Goal: Task Accomplishment & Management: Complete application form

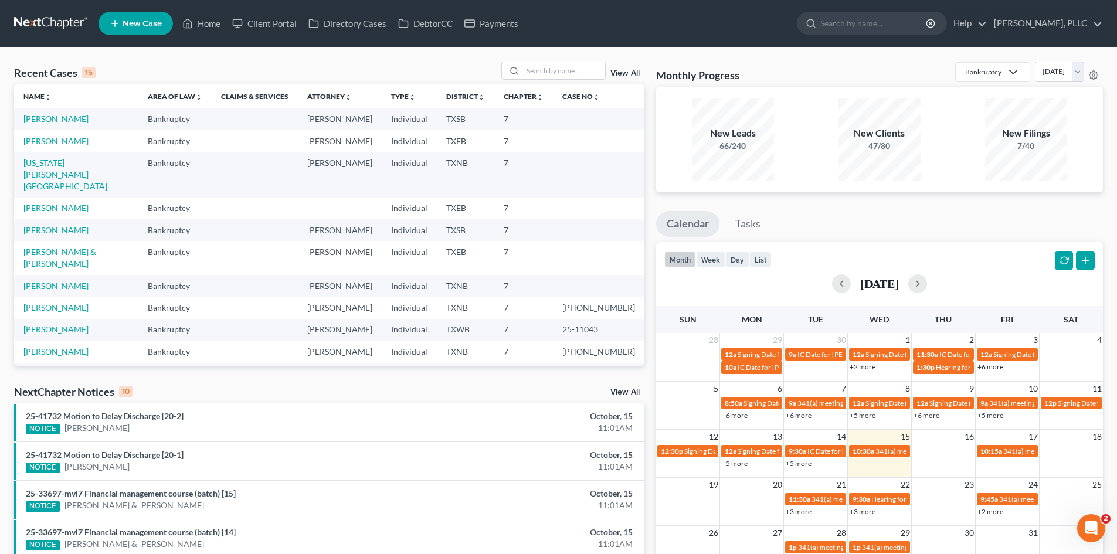
click at [132, 23] on span "New Case" at bounding box center [141, 23] width 39 height 9
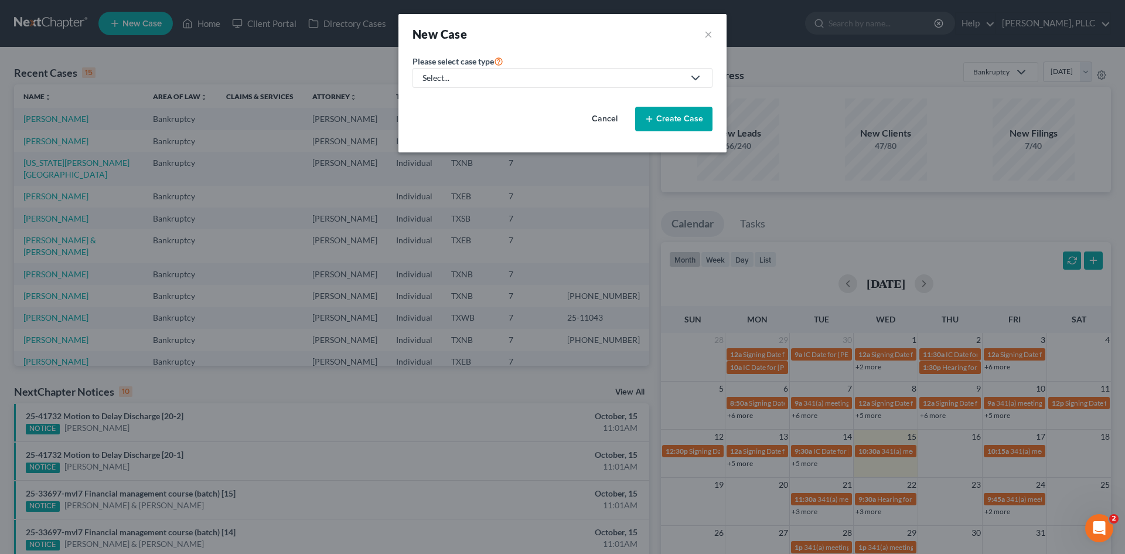
click at [464, 79] on div "Select..." at bounding box center [553, 78] width 261 height 12
click at [454, 104] on div "Bankruptcy" at bounding box center [472, 102] width 96 height 12
select select "78"
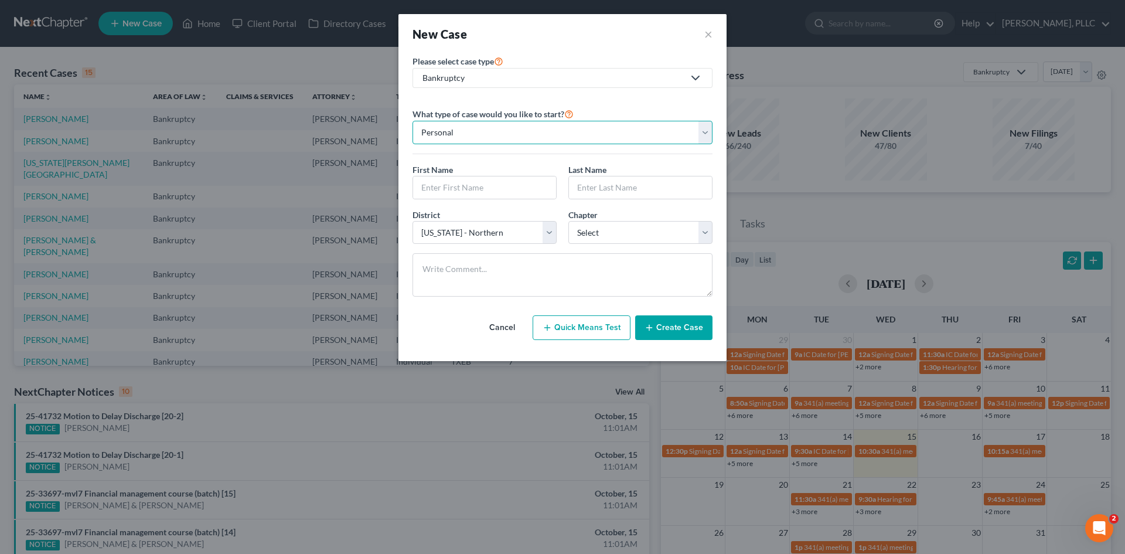
click at [447, 135] on select "Personal Business" at bounding box center [563, 132] width 300 height 23
click at [413, 121] on select "Personal Business" at bounding box center [563, 132] width 300 height 23
drag, startPoint x: 435, startPoint y: 185, endPoint x: 441, endPoint y: 193, distance: 10.4
click at [436, 184] on input "text" at bounding box center [484, 187] width 143 height 22
type input "[PERSON_NAME]"
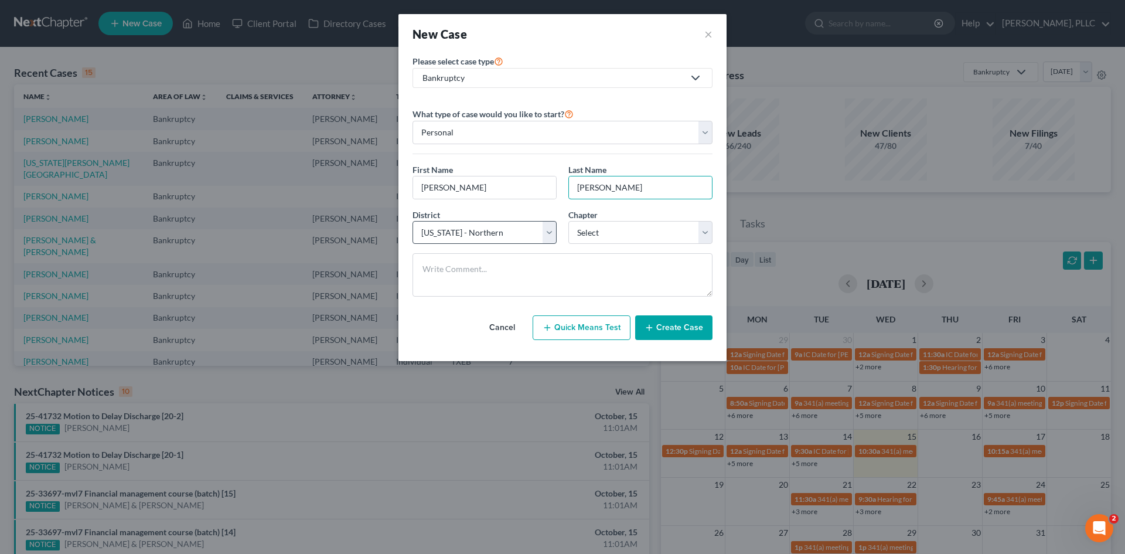
type input "[PERSON_NAME]"
click at [496, 233] on select "Select [US_STATE] - [GEOGRAPHIC_DATA] [US_STATE] - [GEOGRAPHIC_DATA][US_STATE] …" at bounding box center [485, 232] width 144 height 23
click at [462, 235] on select "Select [US_STATE] - [GEOGRAPHIC_DATA] [US_STATE] - [GEOGRAPHIC_DATA][US_STATE] …" at bounding box center [485, 232] width 144 height 23
click at [623, 233] on select "Select 7 11 12 13" at bounding box center [641, 232] width 144 height 23
select select "0"
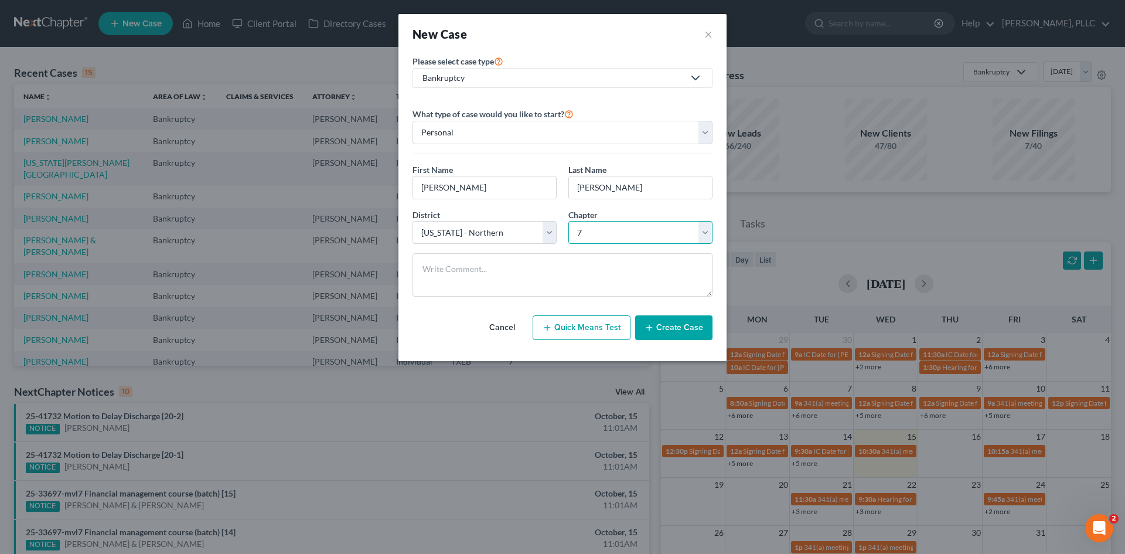
click at [569, 221] on select "Select 7 11 12 13" at bounding box center [641, 232] width 144 height 23
click at [692, 328] on button "Create Case" at bounding box center [673, 327] width 77 height 25
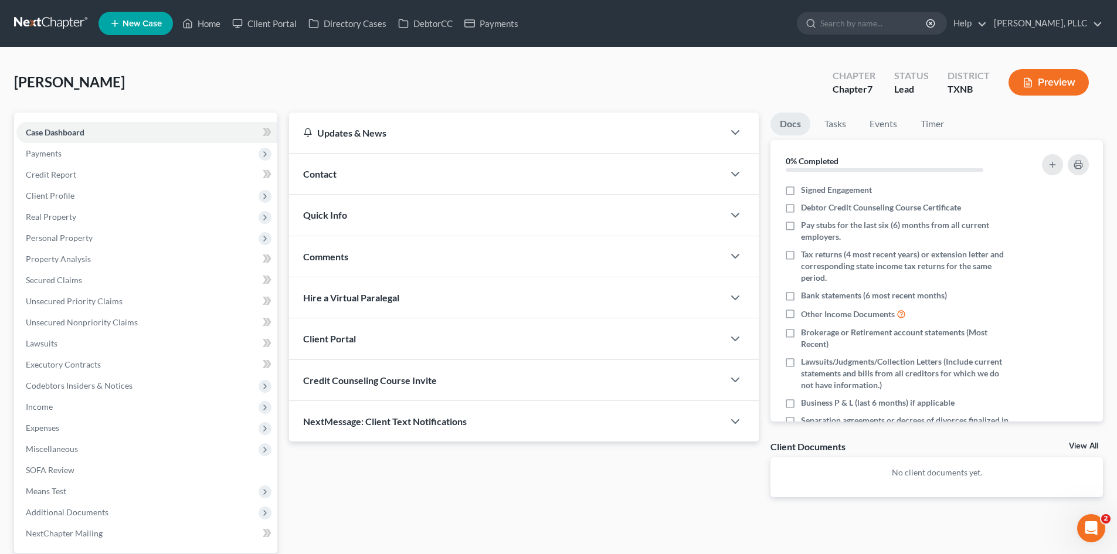
click at [425, 165] on div "Contact" at bounding box center [506, 174] width 434 height 40
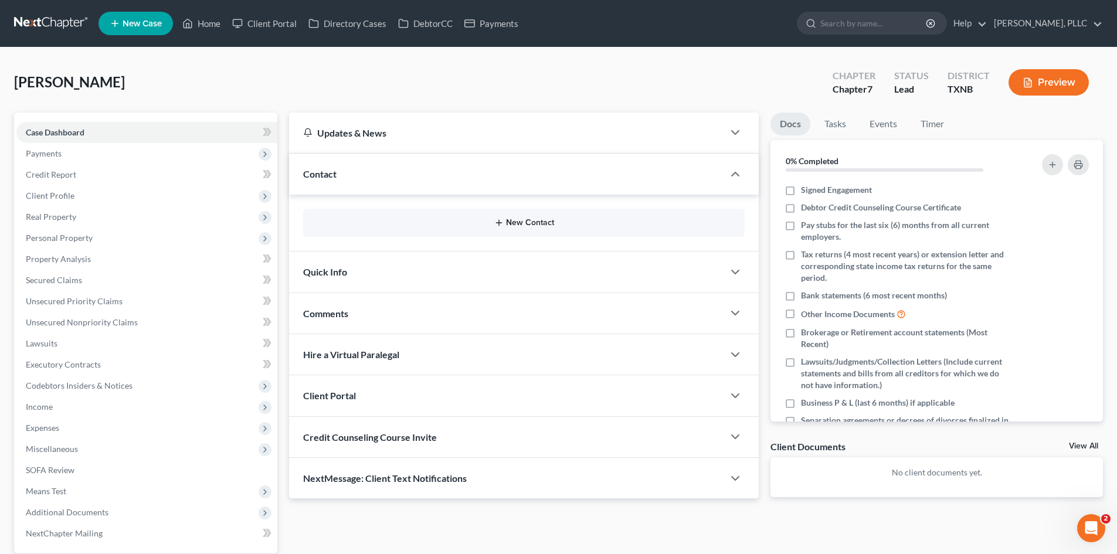
click at [505, 222] on button "New Contact" at bounding box center [523, 222] width 423 height 9
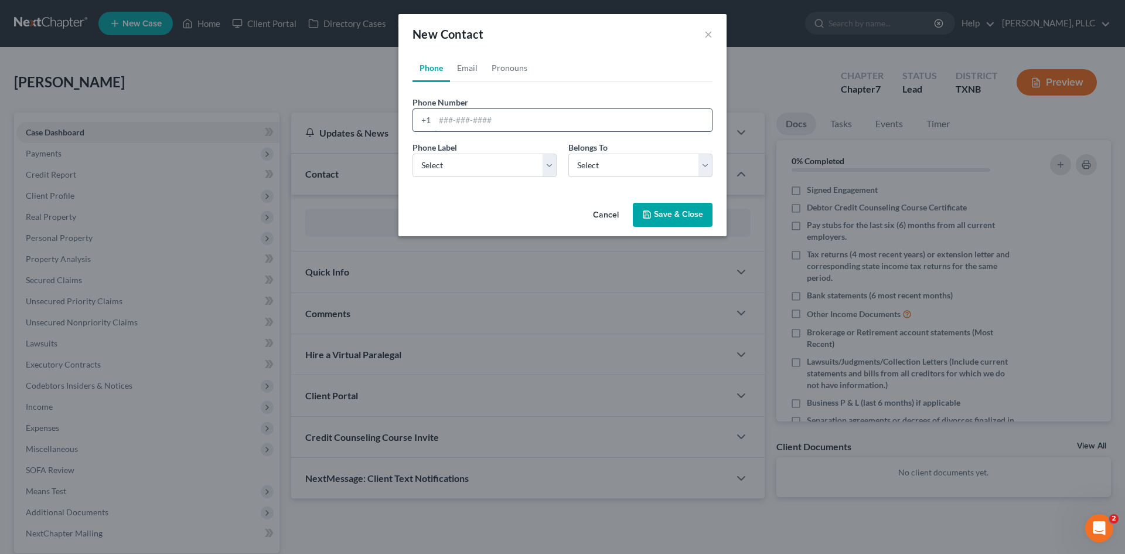
click at [444, 120] on input "tel" at bounding box center [573, 120] width 277 height 22
type input "2143349833"
click at [460, 158] on select "Select Mobile Home Work Other" at bounding box center [485, 165] width 144 height 23
select select "0"
click at [413, 154] on select "Select Mobile Home Work Other" at bounding box center [485, 165] width 144 height 23
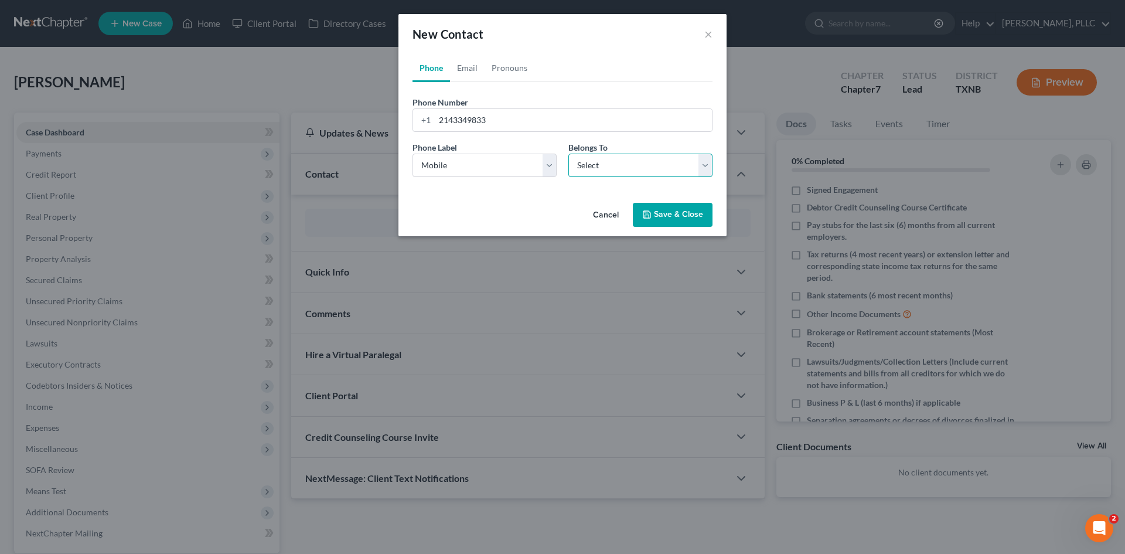
click at [600, 155] on select "Select Client Other" at bounding box center [641, 165] width 144 height 23
select select "0"
click at [569, 154] on select "Select Client Other" at bounding box center [641, 165] width 144 height 23
select select "0"
click at [470, 67] on link "Email" at bounding box center [467, 68] width 35 height 28
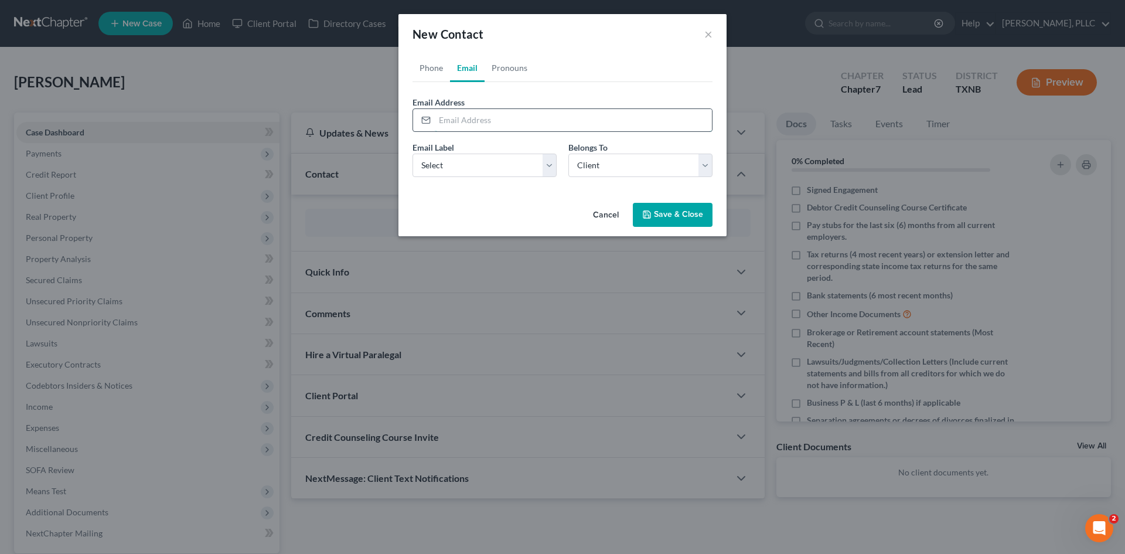
click at [455, 118] on input "email" at bounding box center [573, 120] width 277 height 22
type input "N"
type input "[PERSON_NAME][EMAIL_ADDRESS][PERSON_NAME][DOMAIN_NAME]"
click at [460, 164] on select "Select Home Work Other" at bounding box center [485, 165] width 144 height 23
select select "0"
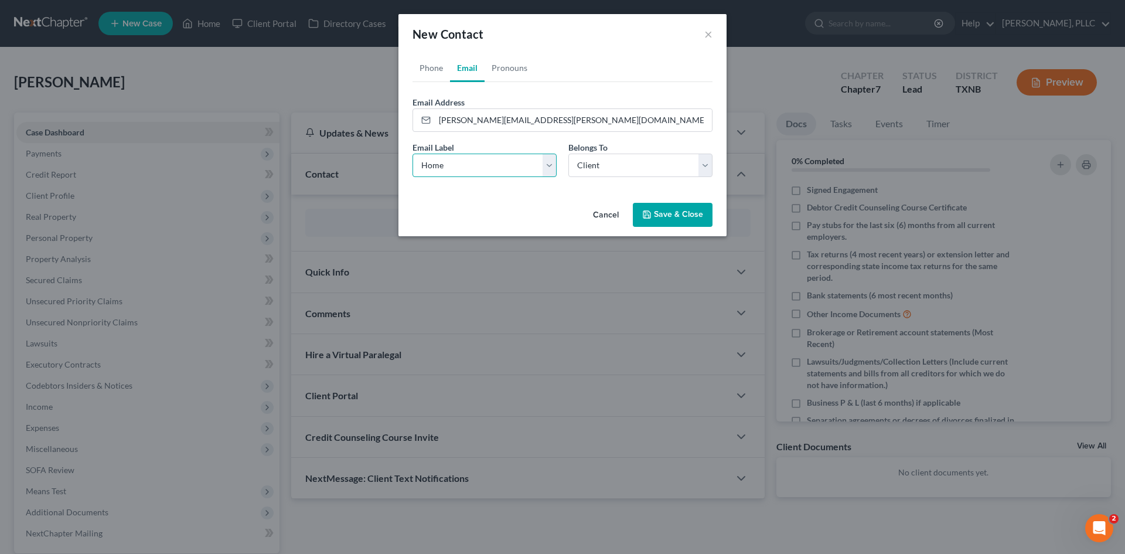
click at [413, 154] on select "Select Home Work Other" at bounding box center [485, 165] width 144 height 23
click at [593, 166] on select "Select Client Other" at bounding box center [641, 165] width 144 height 23
click at [669, 216] on button "Save & Close" at bounding box center [673, 215] width 80 height 25
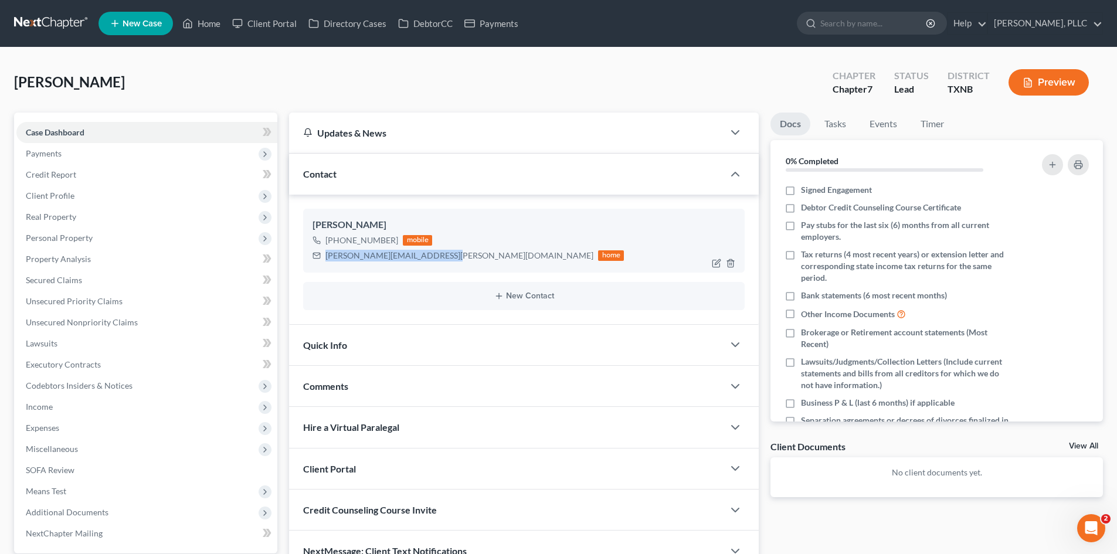
drag, startPoint x: 439, startPoint y: 255, endPoint x: 322, endPoint y: 255, distance: 116.6
click at [322, 255] on div "[PERSON_NAME][EMAIL_ADDRESS][PERSON_NAME][DOMAIN_NAME] home" at bounding box center [467, 255] width 311 height 15
copy div "[PERSON_NAME][EMAIL_ADDRESS][PERSON_NAME][DOMAIN_NAME]"
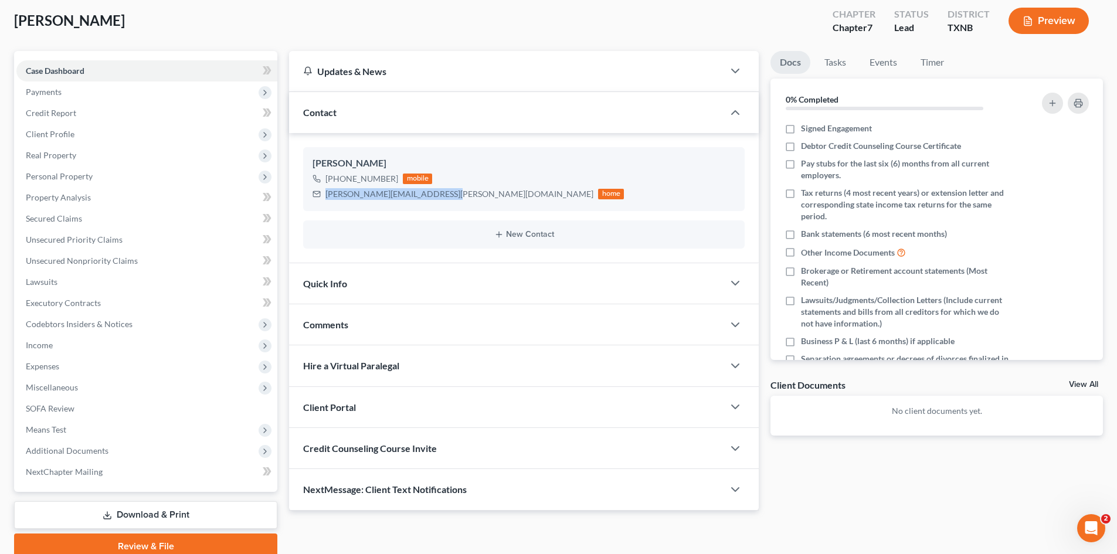
scroll to position [111, 0]
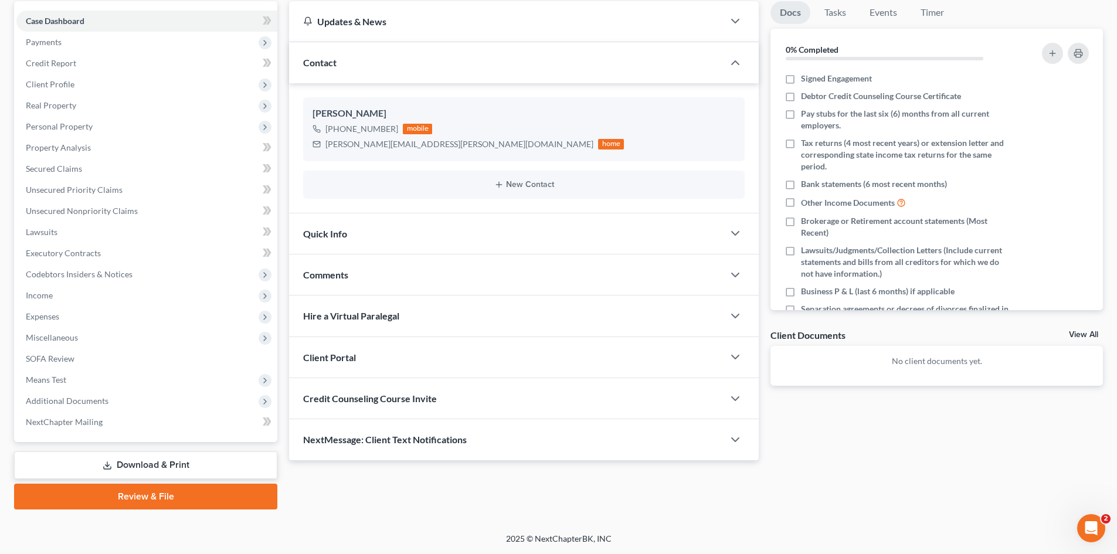
click at [338, 357] on span "Client Portal" at bounding box center [329, 357] width 53 height 11
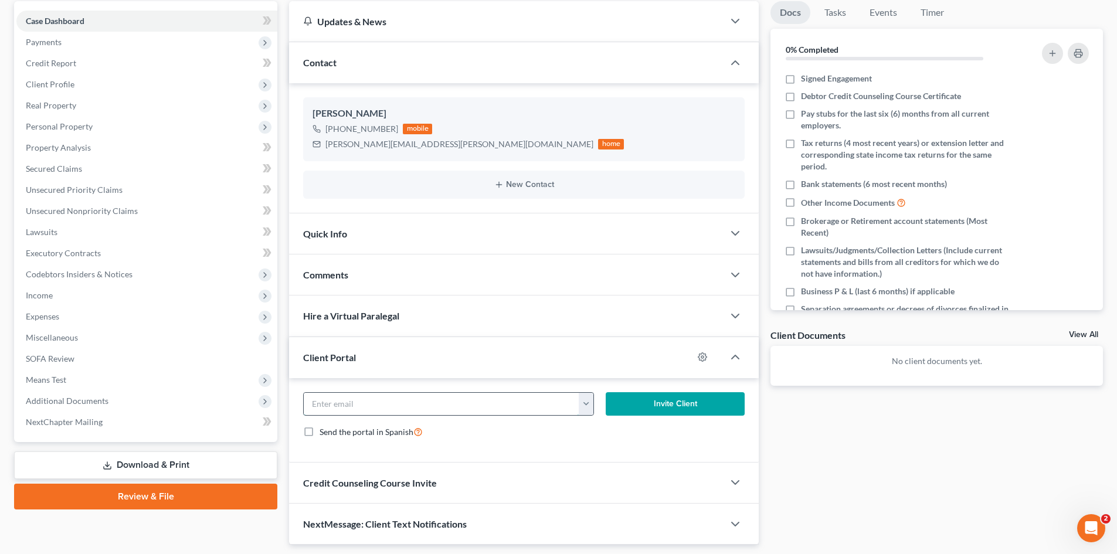
click at [370, 406] on input "email" at bounding box center [441, 404] width 275 height 22
paste input "[PERSON_NAME][EMAIL_ADDRESS][PERSON_NAME][DOMAIN_NAME]"
type input "[PERSON_NAME][EMAIL_ADDRESS][PERSON_NAME][DOMAIN_NAME]"
click at [656, 404] on button "Invite Client" at bounding box center [674, 403] width 139 height 23
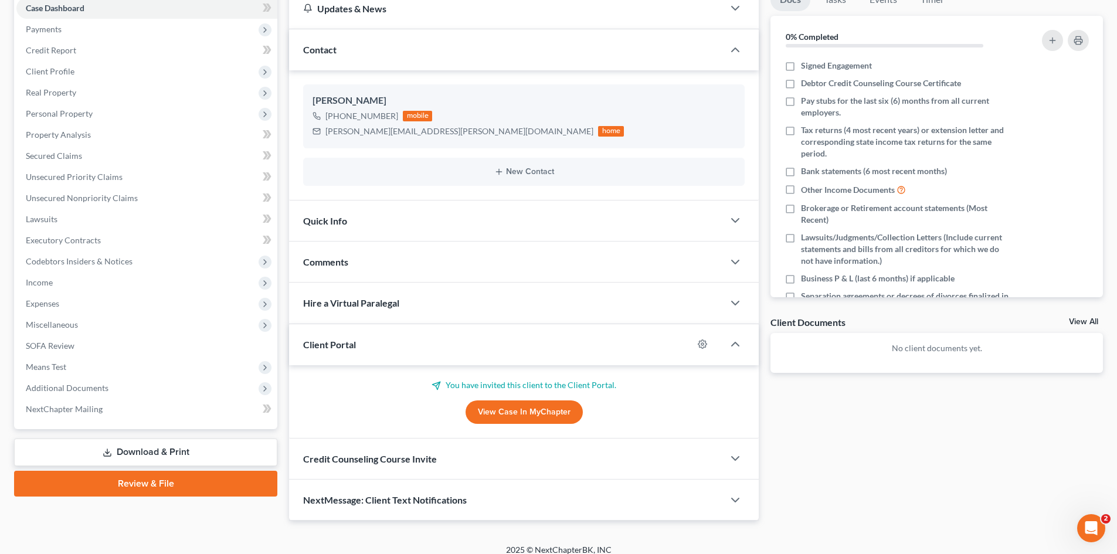
scroll to position [135, 0]
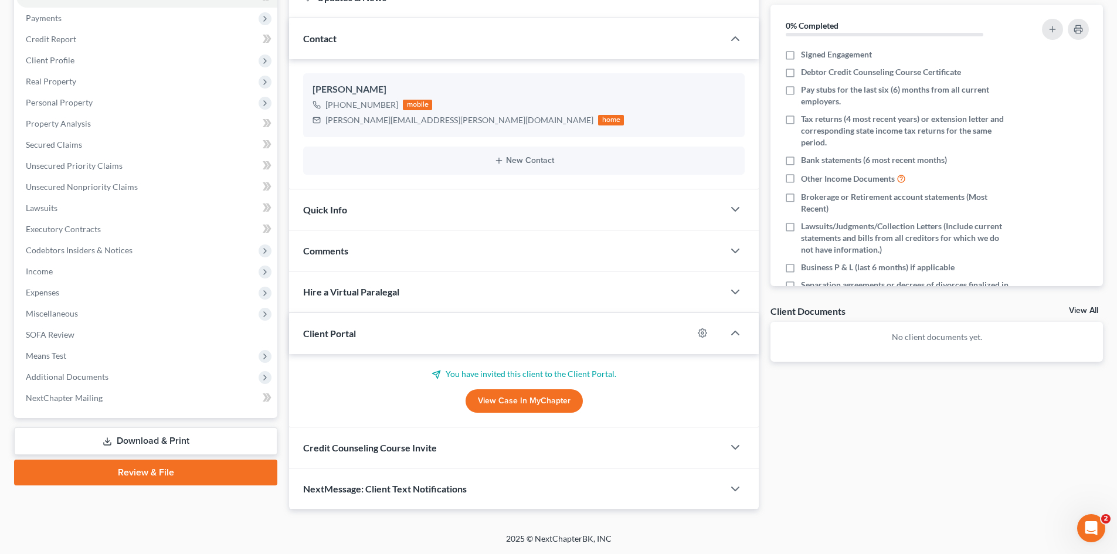
click at [389, 445] on span "Credit Counseling Course Invite" at bounding box center [370, 447] width 134 height 11
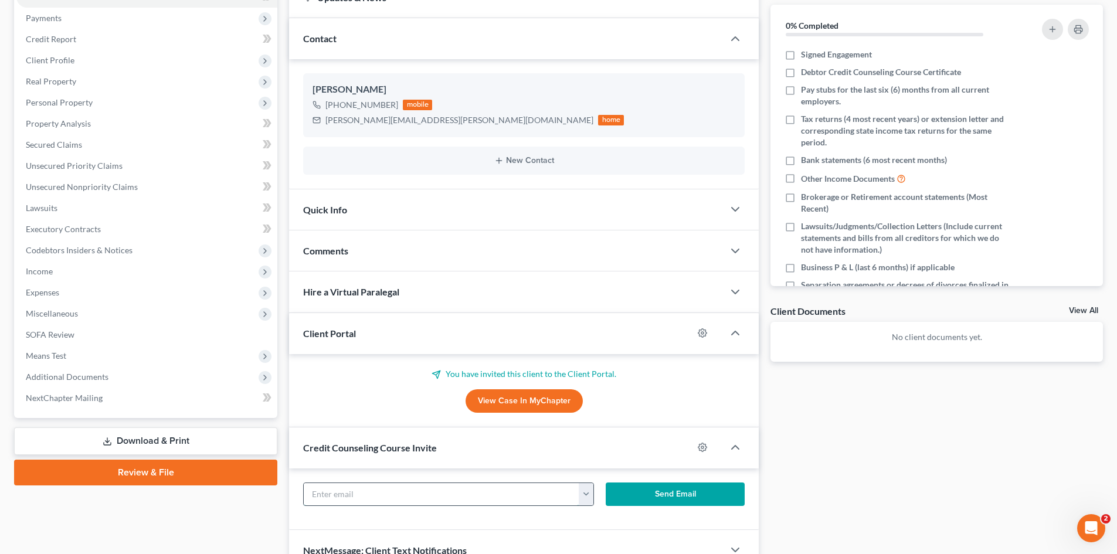
click at [380, 495] on input "text" at bounding box center [441, 494] width 275 height 22
paste input "[PERSON_NAME][EMAIL_ADDRESS][PERSON_NAME][DOMAIN_NAME]"
type input "[PERSON_NAME][EMAIL_ADDRESS][PERSON_NAME][DOMAIN_NAME]"
click at [661, 494] on button "Send Email" at bounding box center [674, 493] width 139 height 23
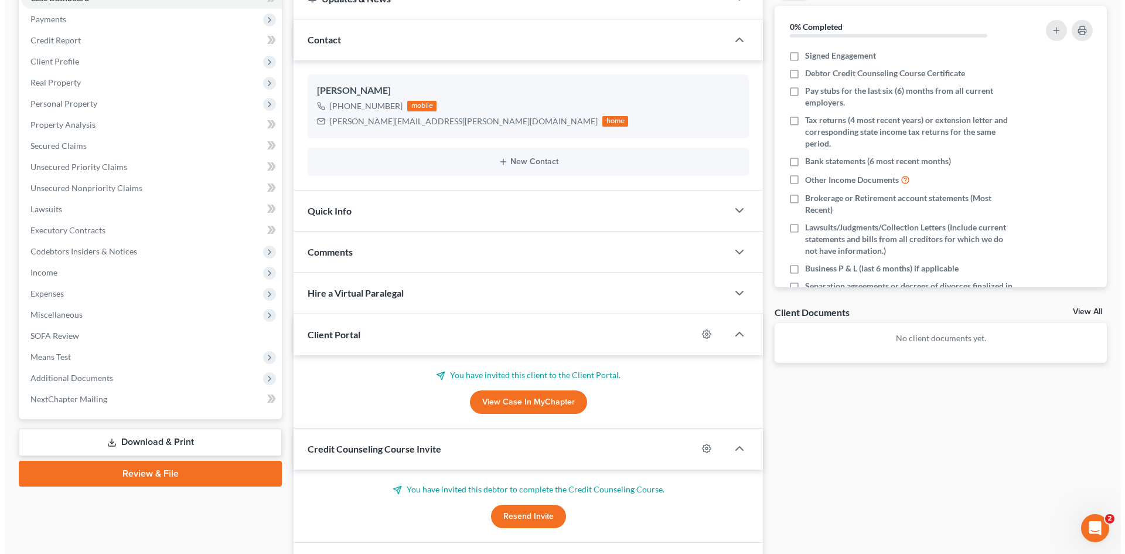
scroll to position [0, 0]
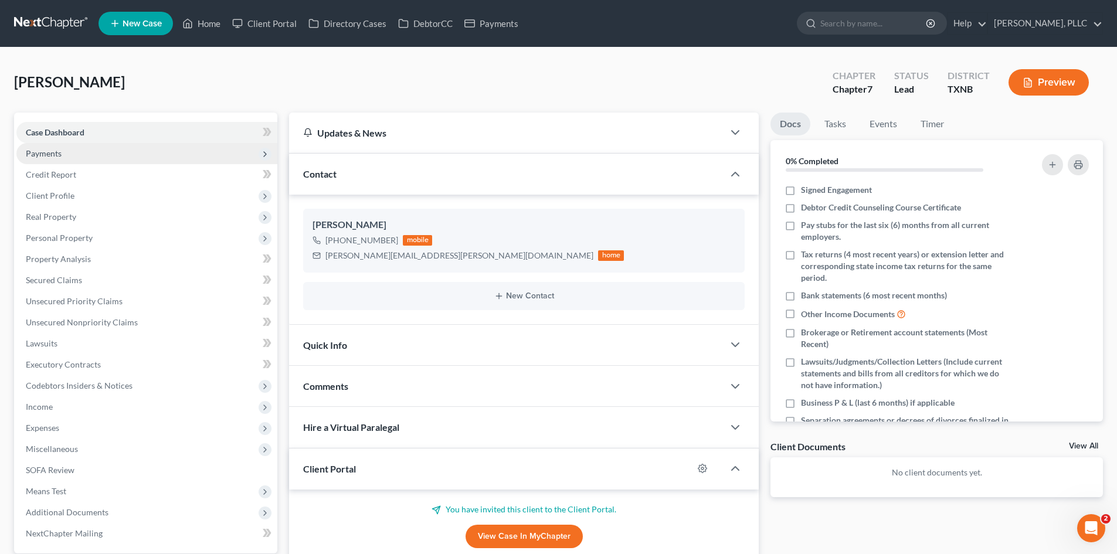
click at [36, 154] on span "Payments" at bounding box center [44, 153] width 36 height 10
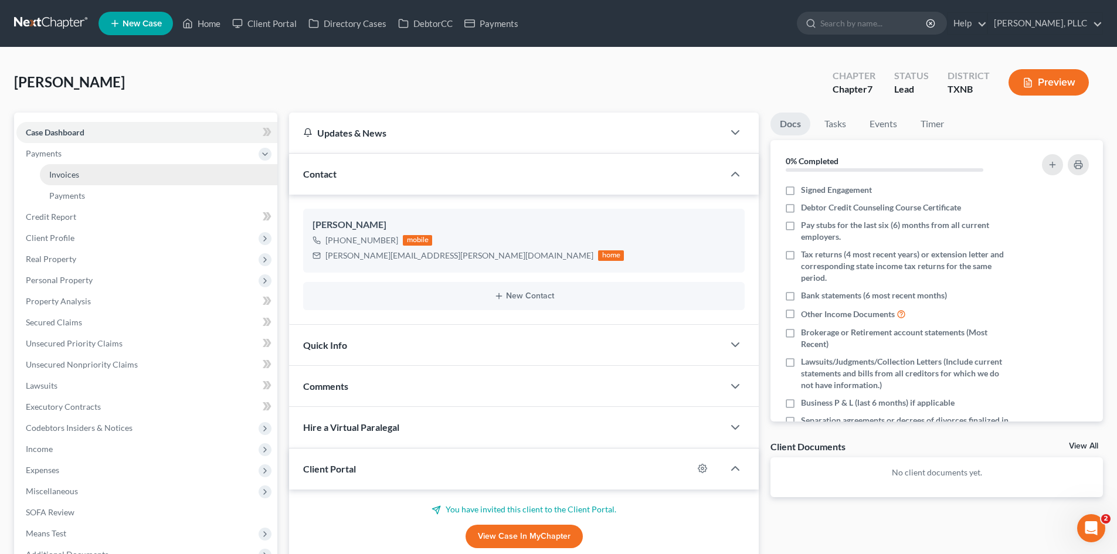
click at [67, 175] on span "Invoices" at bounding box center [64, 174] width 30 height 10
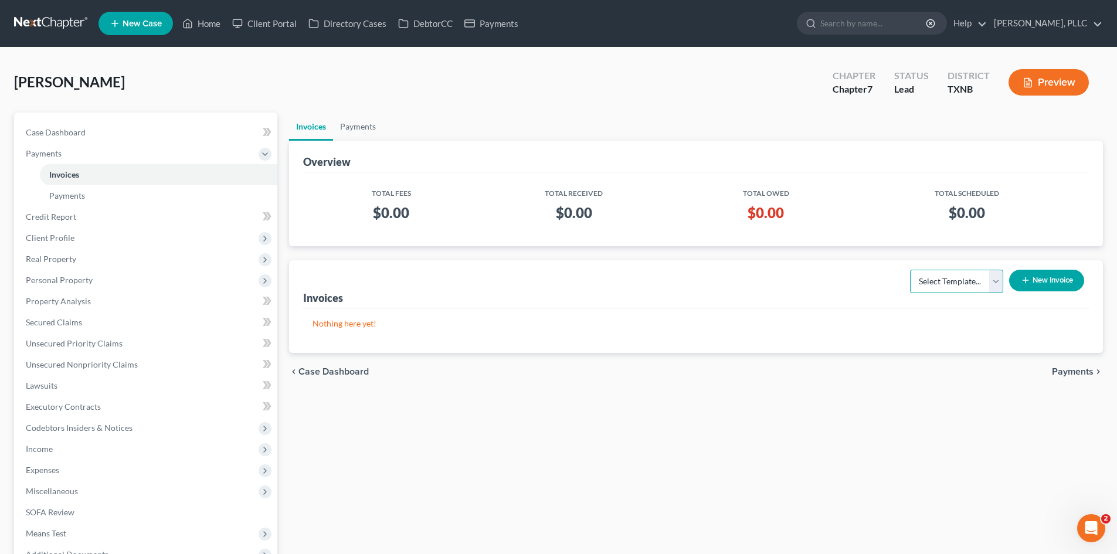
click at [993, 283] on select "Select Template... Invoice" at bounding box center [956, 281] width 93 height 23
select select "0"
click at [910, 270] on select "Select Template... Invoice" at bounding box center [956, 281] width 93 height 23
click at [1024, 276] on icon "button" at bounding box center [1024, 279] width 9 height 9
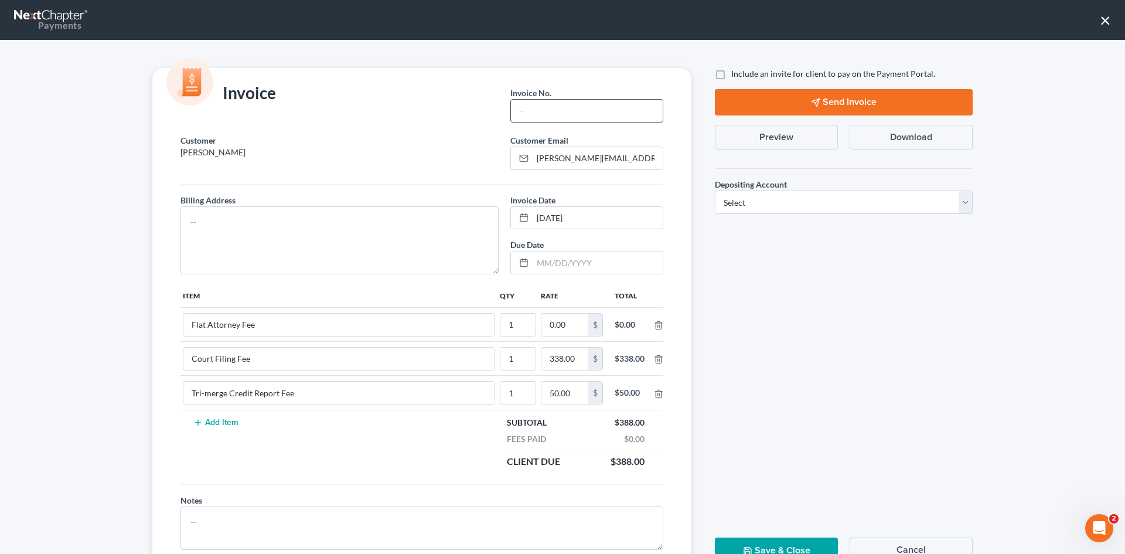
click at [543, 114] on input "text" at bounding box center [587, 111] width 152 height 22
type input "T0019"
click at [343, 242] on textarea at bounding box center [340, 240] width 318 height 68
type textarea "TBD"
click at [548, 325] on input "0.00" at bounding box center [565, 325] width 47 height 22
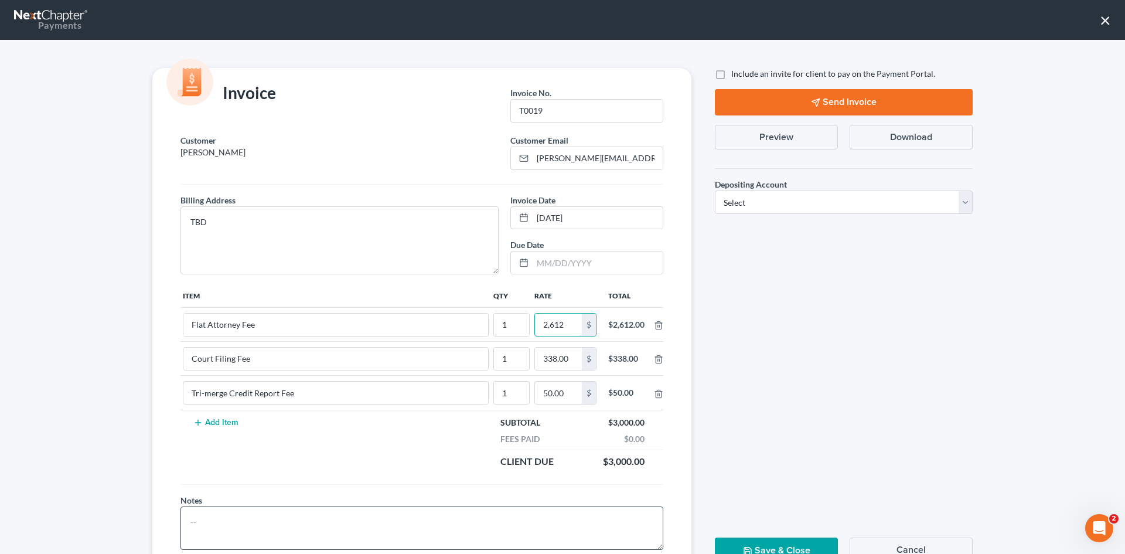
type input "2,612"
click at [433, 525] on textarea at bounding box center [422, 527] width 483 height 43
click at [731, 77] on label "Include an invite for client to pay on the Payment Portal." at bounding box center [833, 74] width 204 height 12
click at [736, 76] on input "Include an invite for client to pay on the Payment Portal." at bounding box center [740, 72] width 8 height 8
checkbox input "true"
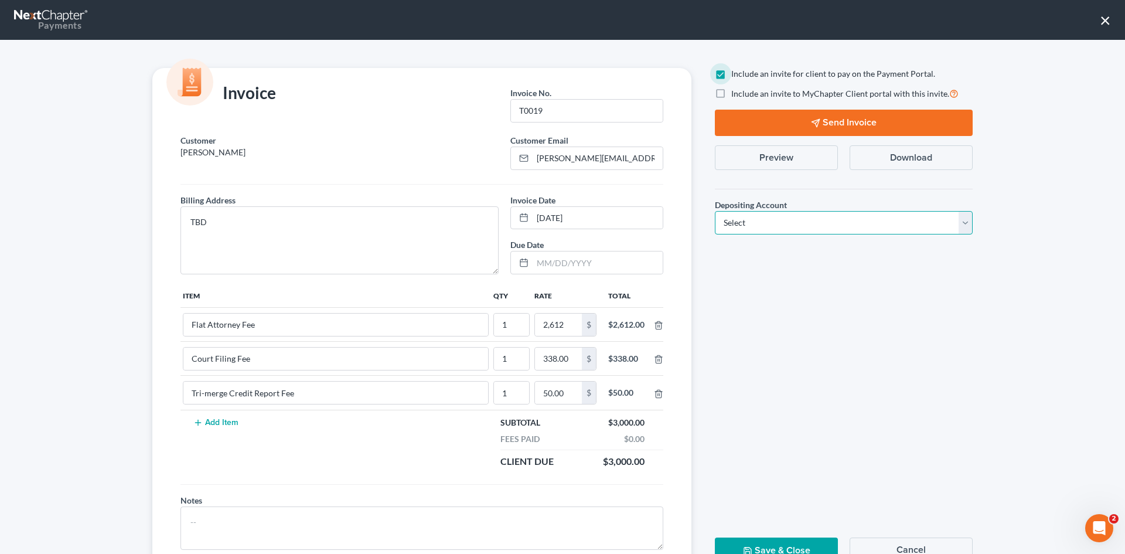
click at [768, 220] on select "Select Operation Trust" at bounding box center [844, 222] width 258 height 23
select select "1"
click at [715, 211] on select "Select Operation Trust" at bounding box center [844, 222] width 258 height 23
click at [819, 117] on button "Send Invoice" at bounding box center [844, 123] width 258 height 26
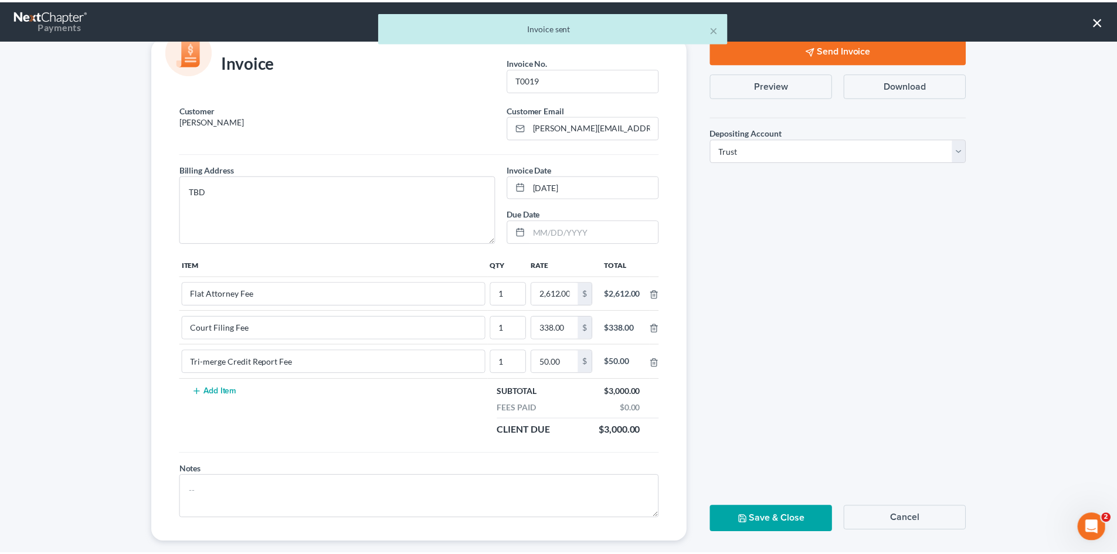
scroll to position [47, 0]
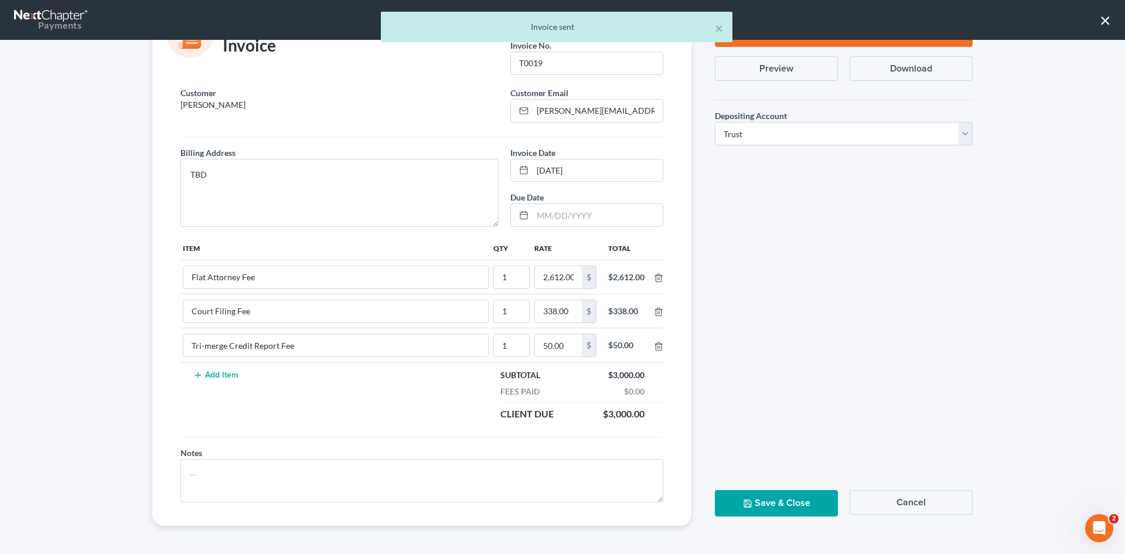
click at [764, 498] on button "Save & Close" at bounding box center [776, 503] width 123 height 26
